Goal: Communication & Community: Answer question/provide support

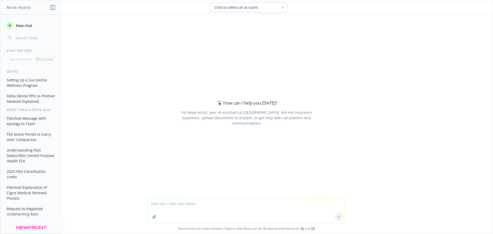
click at [186, 203] on textarea at bounding box center [246, 211] width 197 height 24
click at [197, 204] on textarea "make this more concise." at bounding box center [246, 211] width 197 height 24
paste textarea "I know that we have templates that are generated from Force but please make sur…"
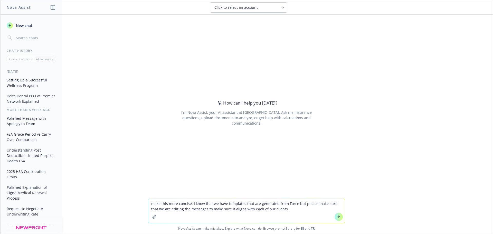
click at [154, 209] on textarea "make this more concise. I know that we have templates that are generated from F…" at bounding box center [246, 211] width 197 height 24
click at [288, 209] on textarea "make this more concise. I know that we have templates that are generated from F…" at bounding box center [246, 211] width 197 height 24
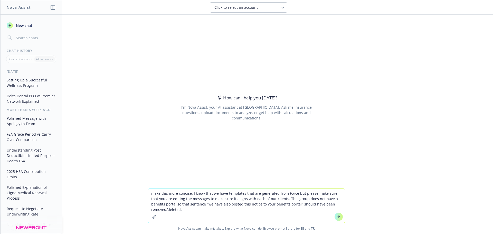
type textarea "make this more concise. I know that we have templates that are generated from F…"
click at [337, 217] on icon at bounding box center [339, 217] width 4 height 4
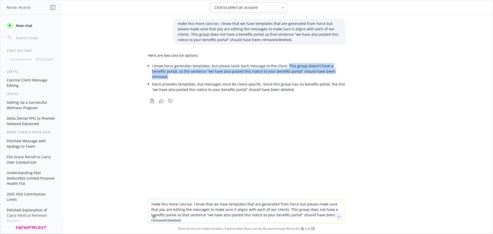
drag, startPoint x: 283, startPoint y: 65, endPoint x: 333, endPoint y: 72, distance: 51.3
click at [333, 72] on p "I know Force generates templates, but please tailor each message to the client.…" at bounding box center [248, 71] width 193 height 16
copy p "This group doesn’t have a benefits portal, so the sentence “we have also posted…"
